Goal: Task Accomplishment & Management: Manage account settings

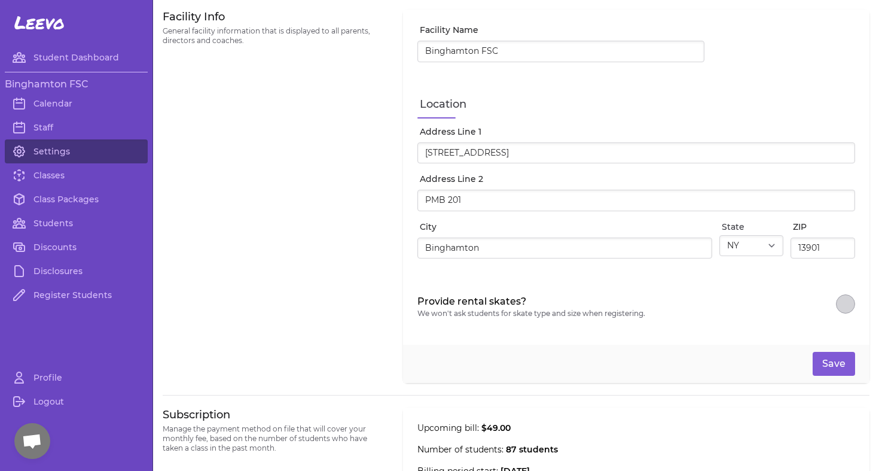
select select "NY"
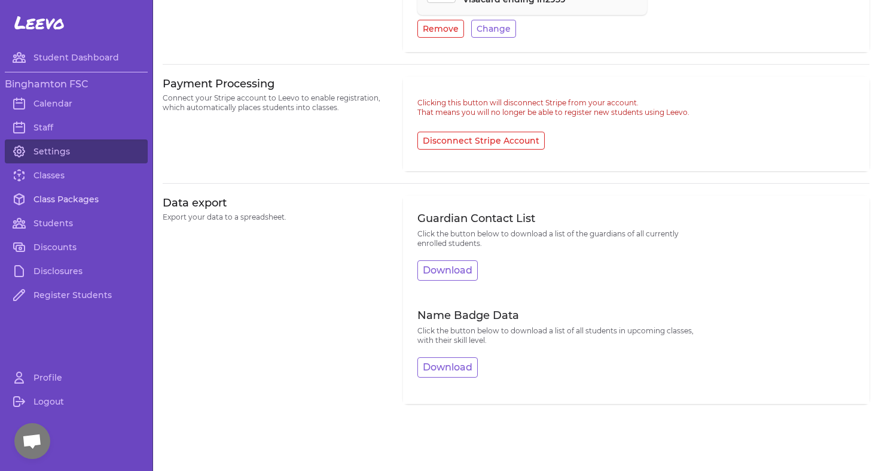
click at [51, 194] on link "Class Packages" at bounding box center [76, 199] width 143 height 24
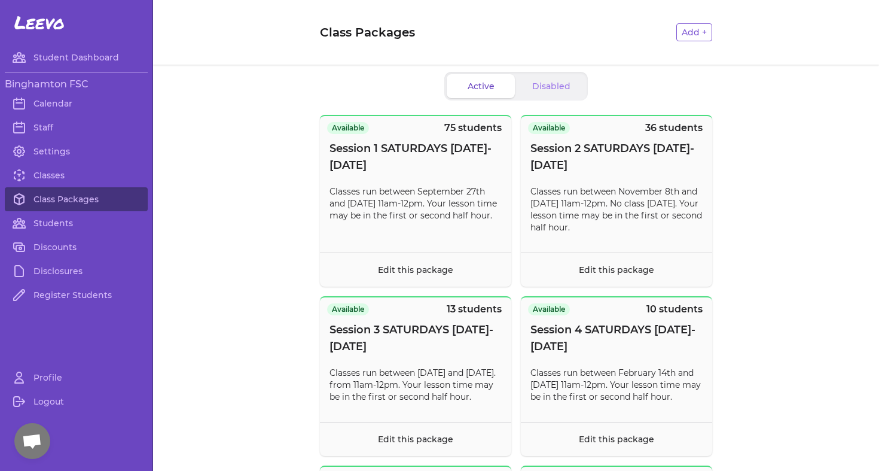
click at [48, 311] on div "Binghamton FSC Calendar Staff Settings Classes Class Packages Students Discount…" at bounding box center [76, 192] width 143 height 240
click at [52, 300] on link "Register Students" at bounding box center [76, 295] width 143 height 24
click at [95, 202] on link "Class Packages" at bounding box center [76, 199] width 143 height 24
click at [72, 177] on link "Classes" at bounding box center [76, 175] width 143 height 24
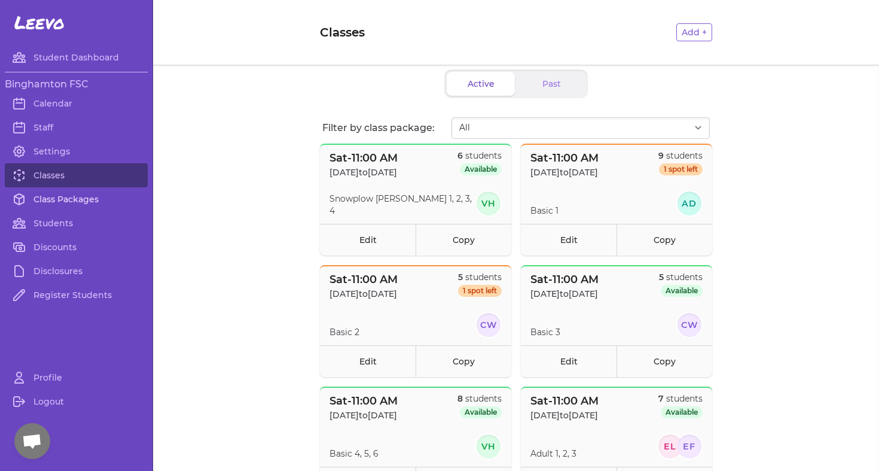
click at [71, 203] on link "Class Packages" at bounding box center [76, 199] width 143 height 24
